Goal: Information Seeking & Learning: Learn about a topic

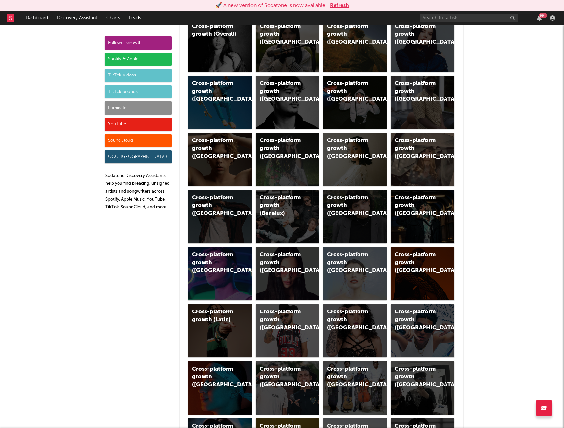
scroll to position [66, 0]
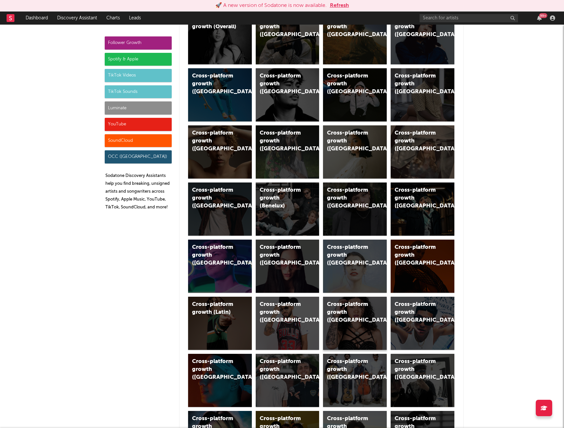
click at [361, 317] on div "Cross-platform growth (Brazil)" at bounding box center [355, 323] width 64 height 53
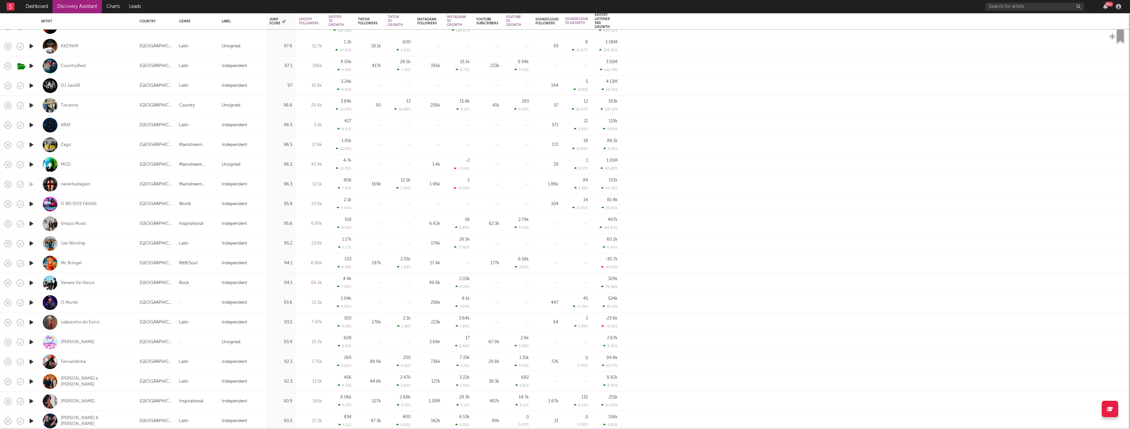
click at [32, 305] on icon "button" at bounding box center [31, 302] width 7 height 8
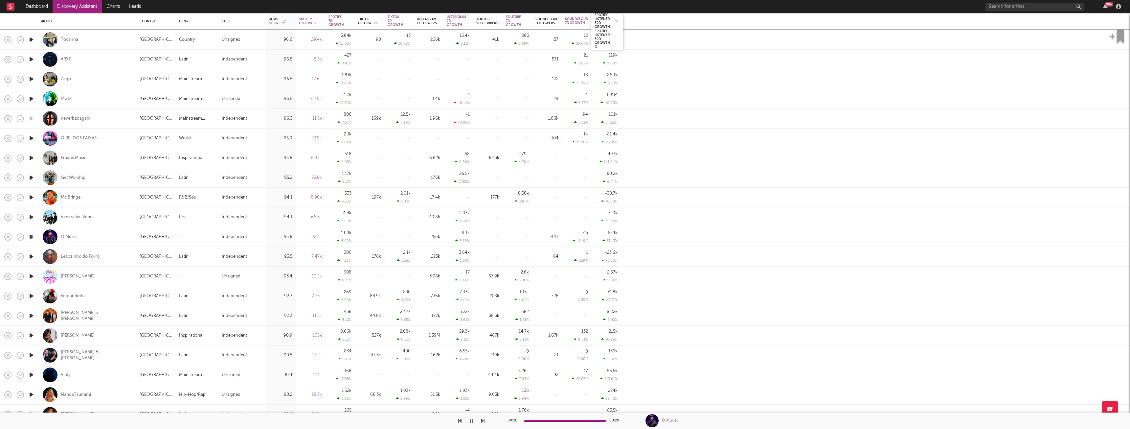
click at [564, 19] on div at bounding box center [615, 21] width 10 height 7
click at [564, 21] on icon "button" at bounding box center [616, 20] width 3 height 3
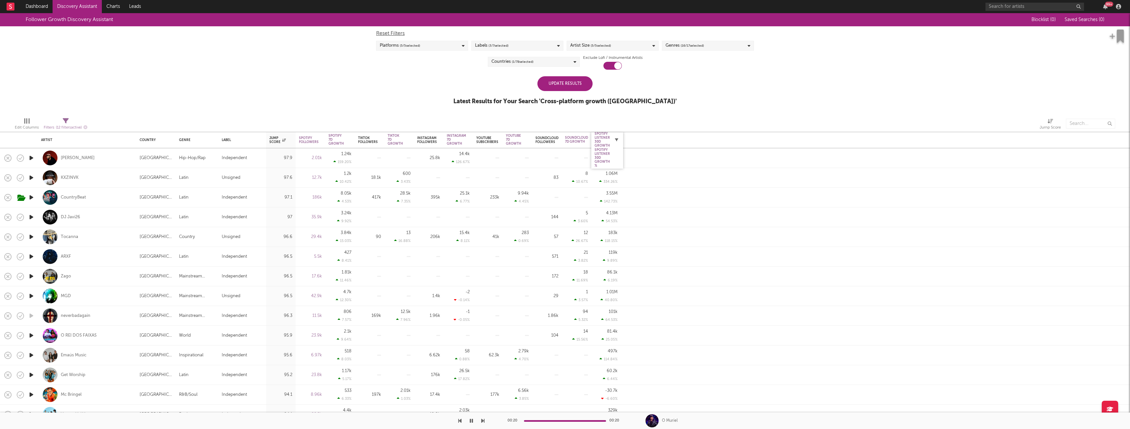
click at [564, 139] on icon "button" at bounding box center [616, 139] width 3 height 3
select select "or"
select select "between"
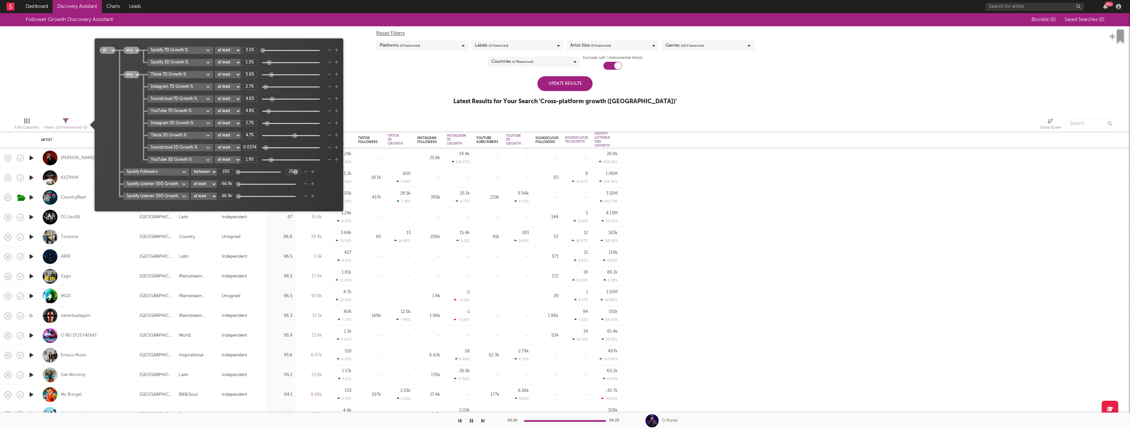
type input "-0.0982%"
drag, startPoint x: 266, startPoint y: 148, endPoint x: 255, endPoint y: 156, distance: 13.9
click at [258, 155] on div "Tiktok 7D Growth % at least at most between 5.6% Instagram 7D Growth % at least…" at bounding box center [239, 117] width 199 height 92
click at [564, 193] on div at bounding box center [875, 198] width 509 height 20
select select "1w"
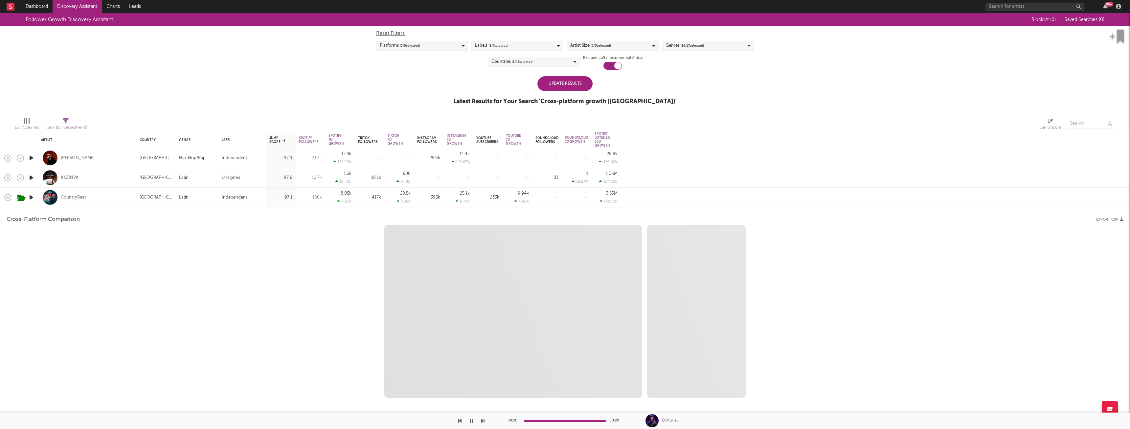
select select "6m"
click at [243, 299] on div "Zoom 1w 1m 3m 6m YTD 1y All Created with Highcharts 10.3.3 Zoom 1w 1m 3m 6m YTD…" at bounding box center [565, 311] width 1117 height 172
select select "1m"
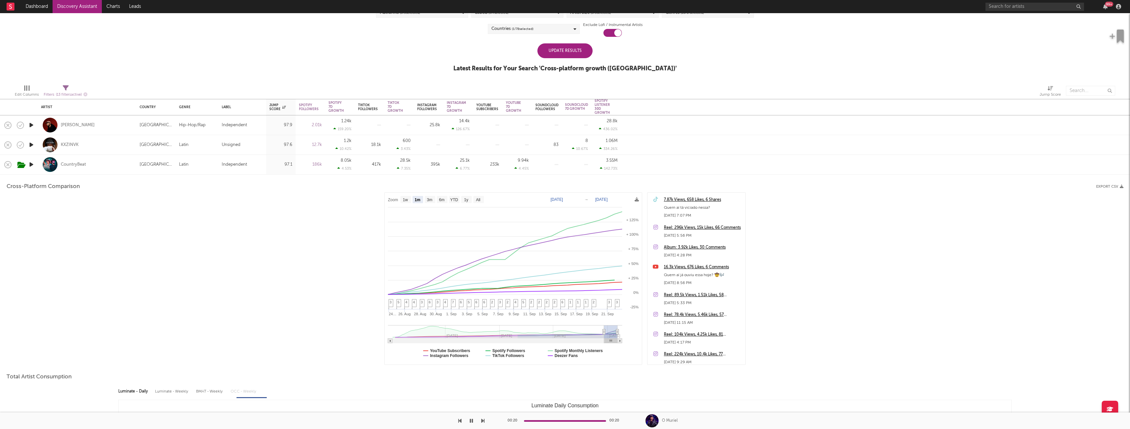
click at [564, 171] on div at bounding box center [875, 165] width 509 height 20
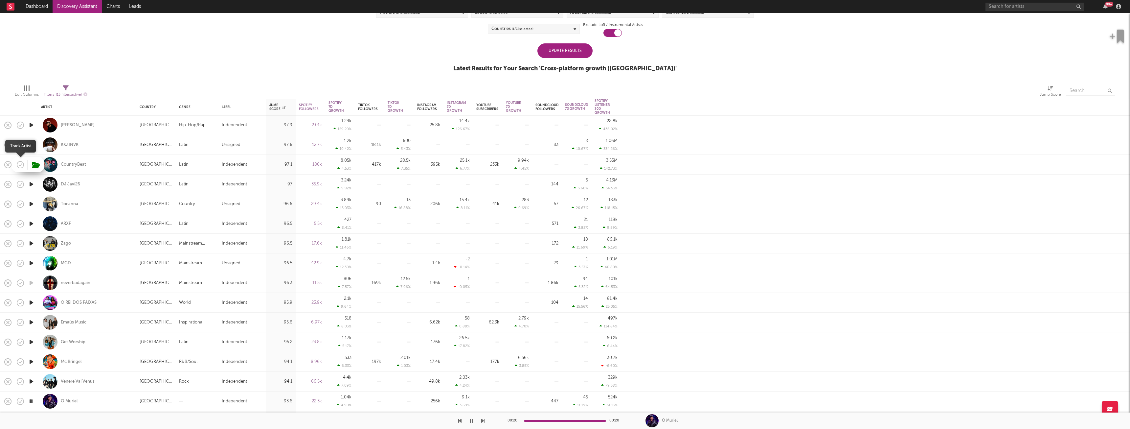
click at [21, 166] on icon "button" at bounding box center [20, 164] width 9 height 9
click at [22, 162] on icon "button" at bounding box center [20, 164] width 9 height 9
click at [187, 69] on div "Follower Growth Discovery Assistant Blocklist ( 0 ) Saved Searches ( 0 ) Reset …" at bounding box center [565, 29] width 1130 height 99
click at [35, 165] on icon "button" at bounding box center [36, 164] width 8 height 7
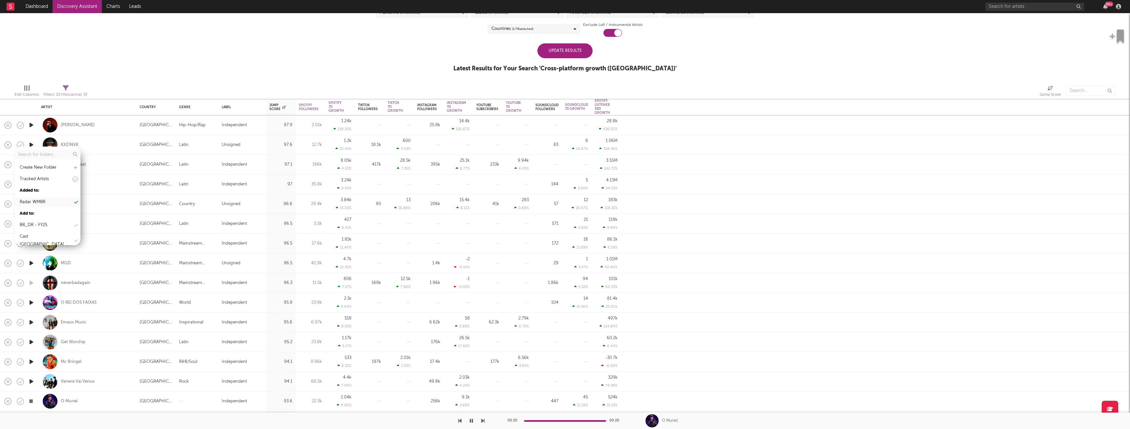
click at [74, 201] on icon at bounding box center [76, 202] width 4 height 4
click at [117, 74] on div "Follower Growth Discovery Assistant Blocklist ( 0 ) Saved Searches ( 0 ) Reset …" at bounding box center [565, 29] width 1130 height 99
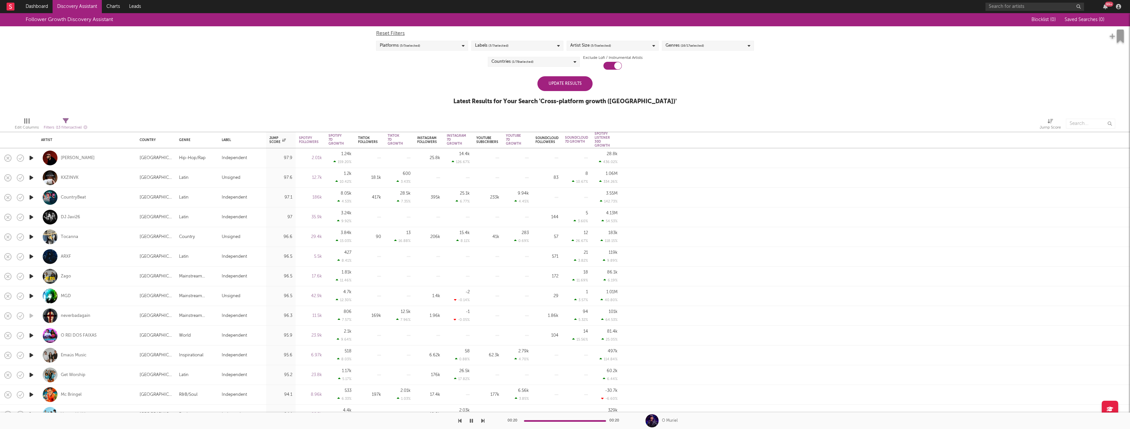
click at [357, 62] on div "Follower Growth Discovery Assistant Blocklist ( 0 ) Saved Searches ( 0 ) Reset …" at bounding box center [565, 62] width 1130 height 99
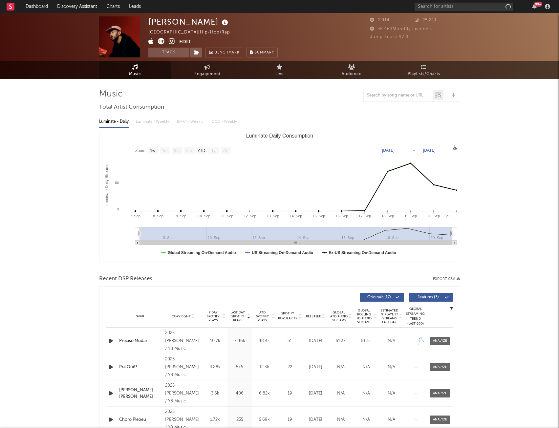
select select "1w"
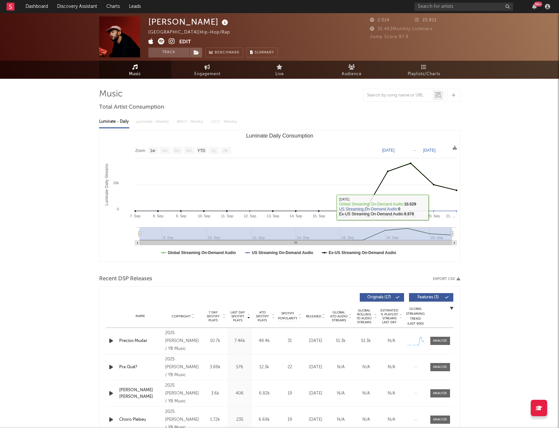
click at [80, 254] on div "John Brazil | Hip-Hop/Rap Edit Track Benchmark Summary 2.014 25.811 35.463 Mont…" at bounding box center [279, 335] width 559 height 644
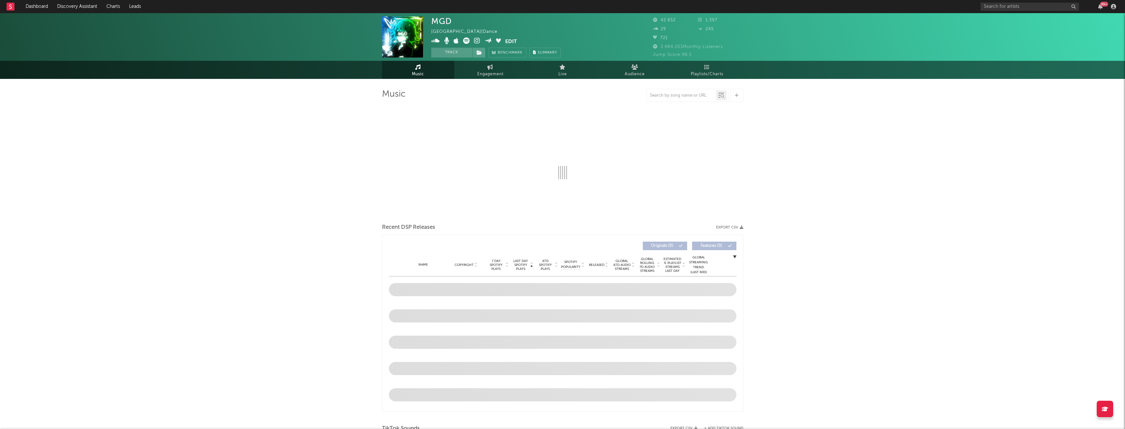
select select "6m"
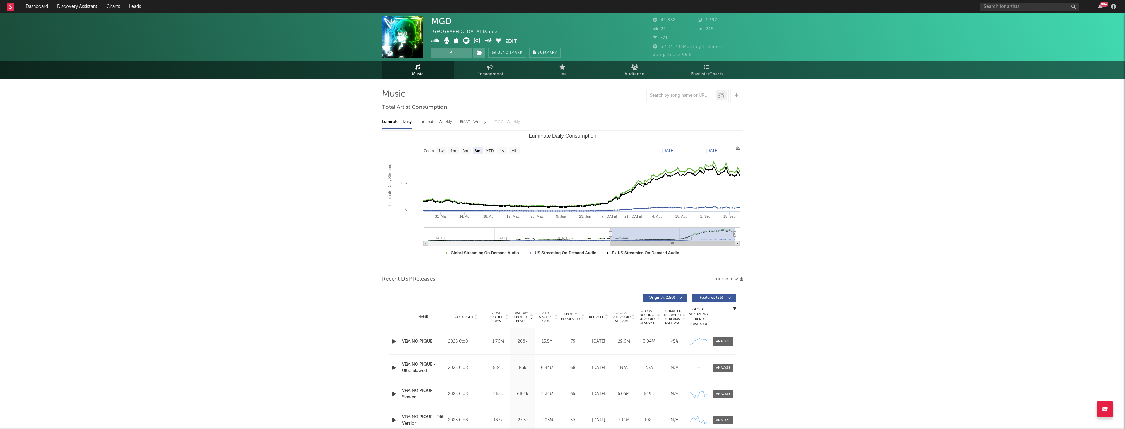
click at [465, 42] on icon at bounding box center [466, 40] width 7 height 7
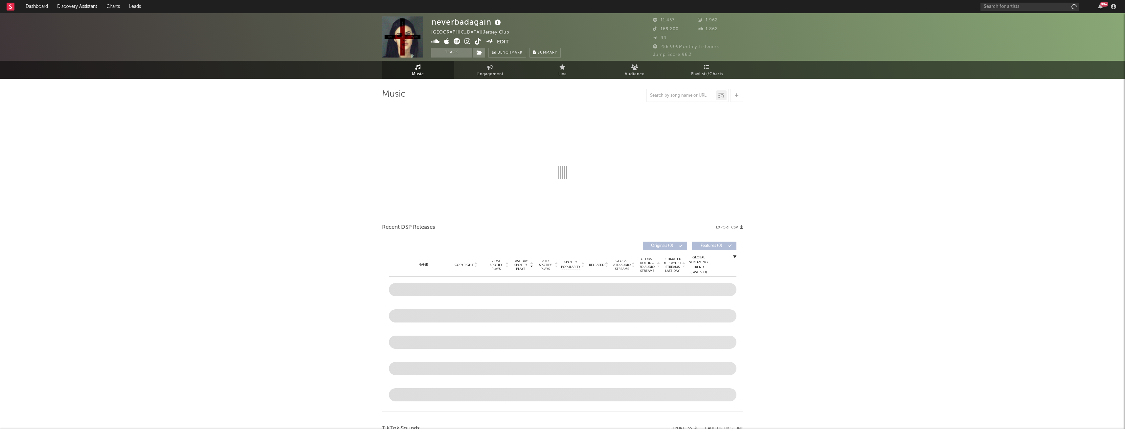
select select "1w"
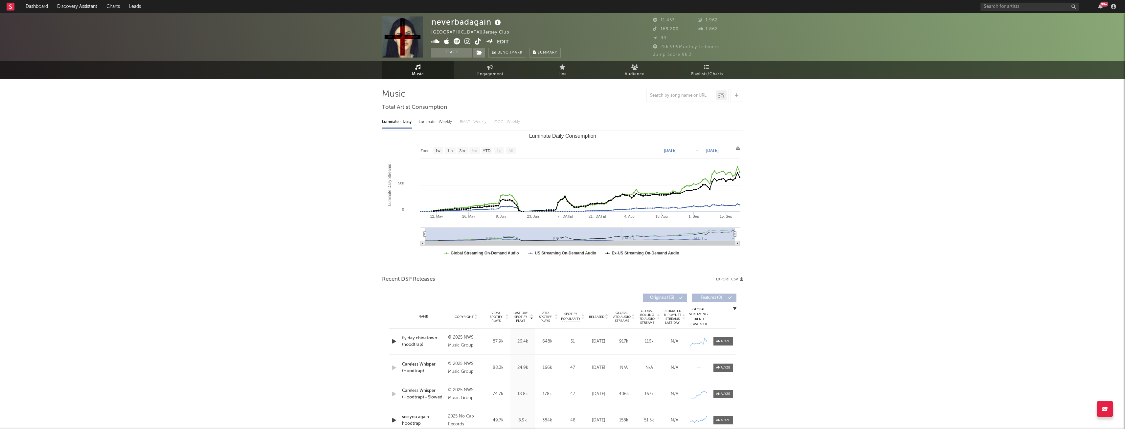
click at [491, 21] on div "neverbadagain" at bounding box center [466, 21] width 71 height 11
click at [457, 40] on icon at bounding box center [457, 41] width 7 height 7
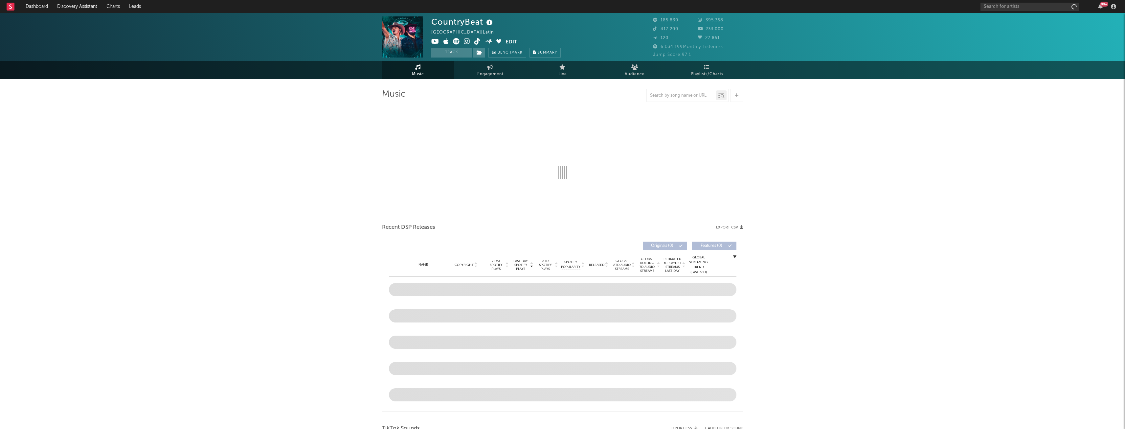
select select "6m"
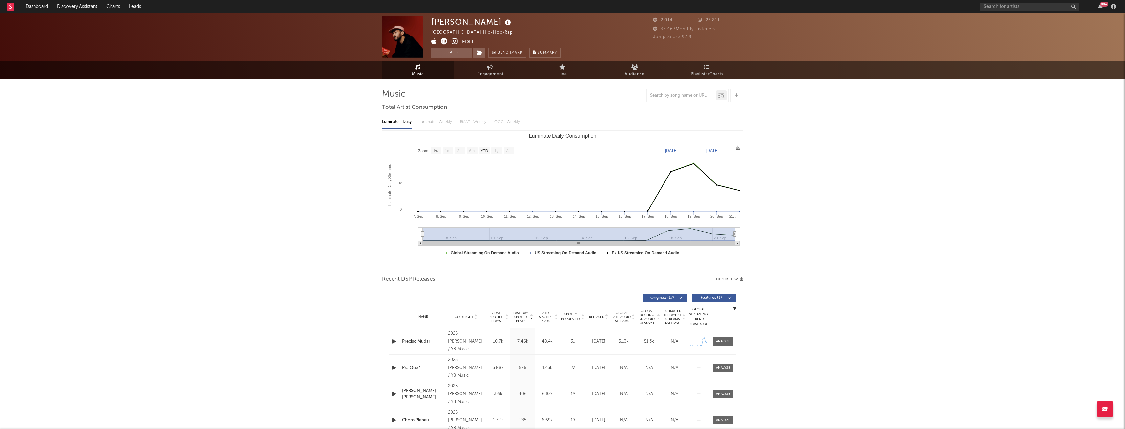
select select "1w"
